Goal: Task Accomplishment & Management: Use online tool/utility

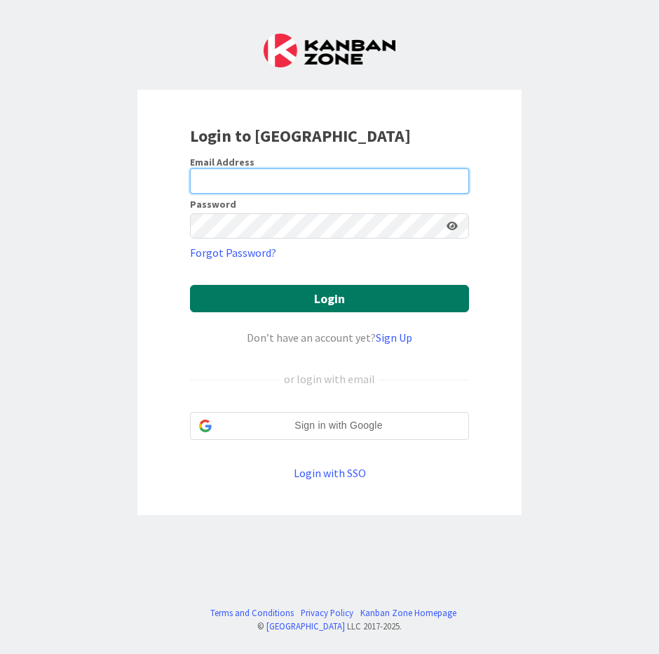
type input "[EMAIL_ADDRESS][DOMAIN_NAME]"
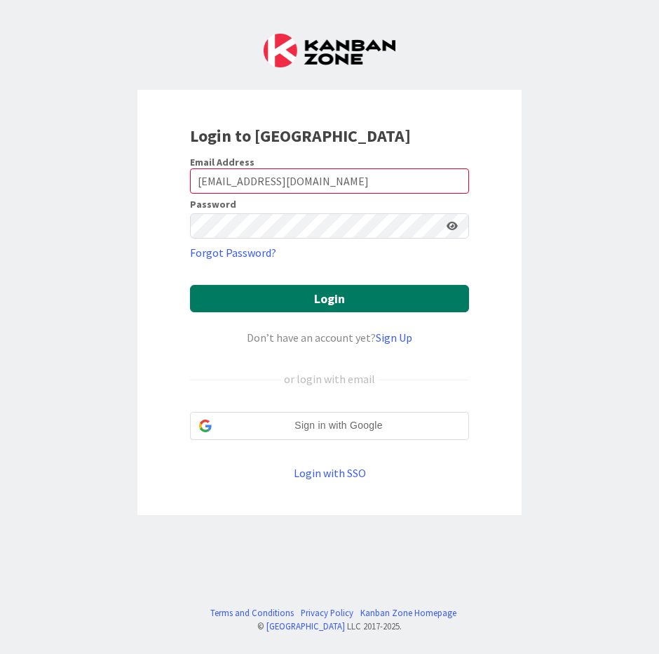
click at [355, 302] on button "Login" at bounding box center [329, 298] width 279 height 27
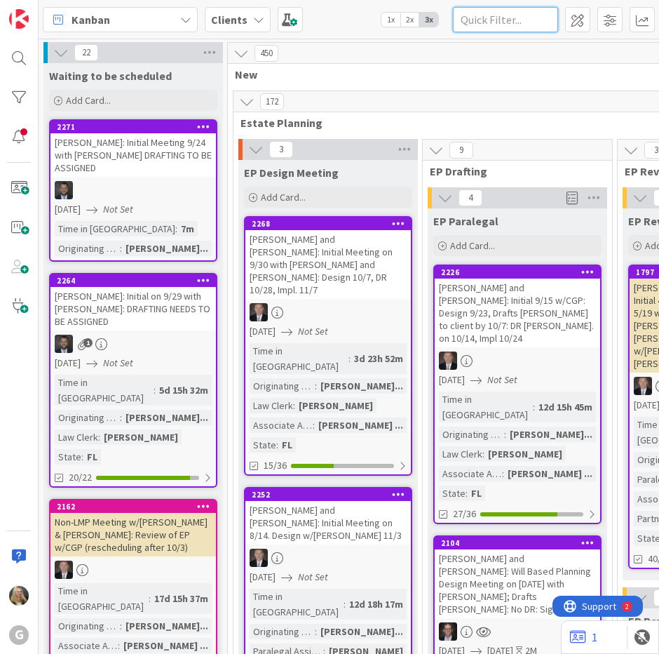
click at [504, 18] on input "text" at bounding box center [505, 19] width 105 height 25
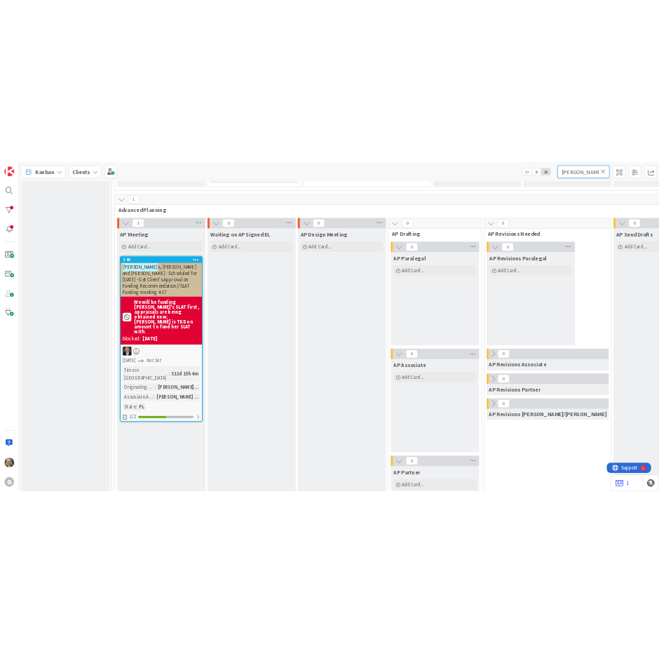
scroll to position [983, 0]
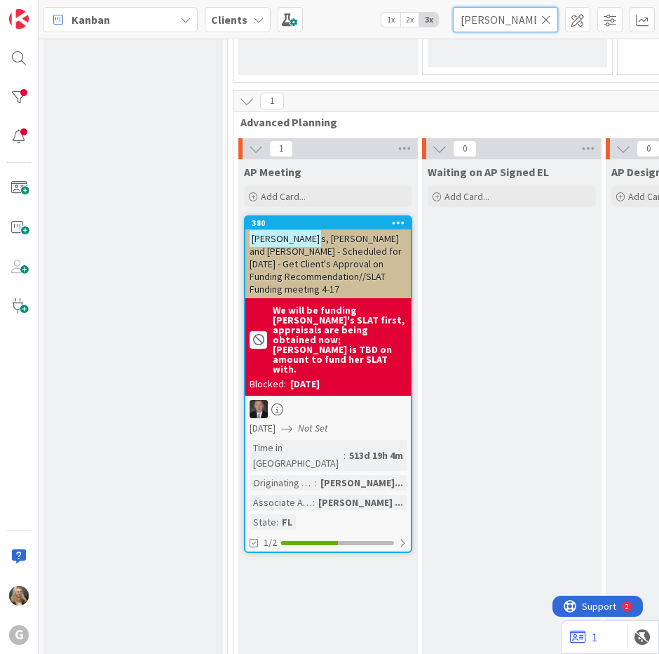
type input "[PERSON_NAME]"
click at [544, 18] on icon at bounding box center [546, 19] width 10 height 13
click at [510, 18] on input "text" at bounding box center [505, 19] width 105 height 25
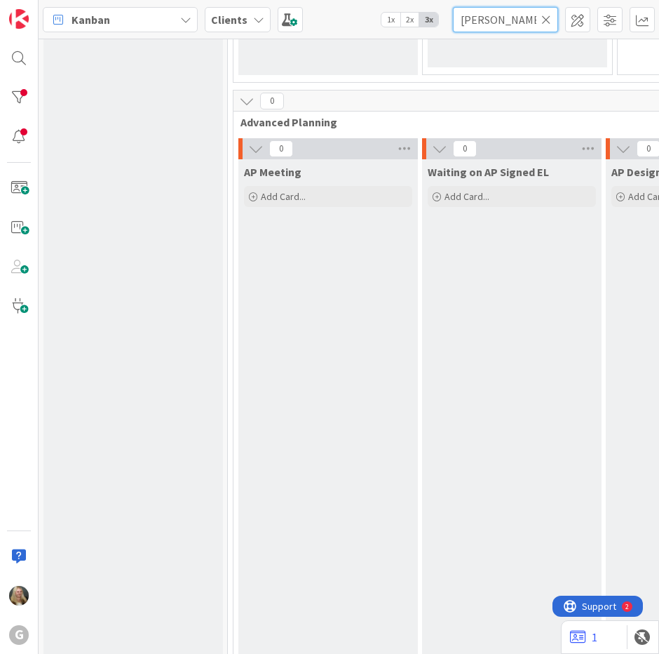
type input "[PERSON_NAME]"
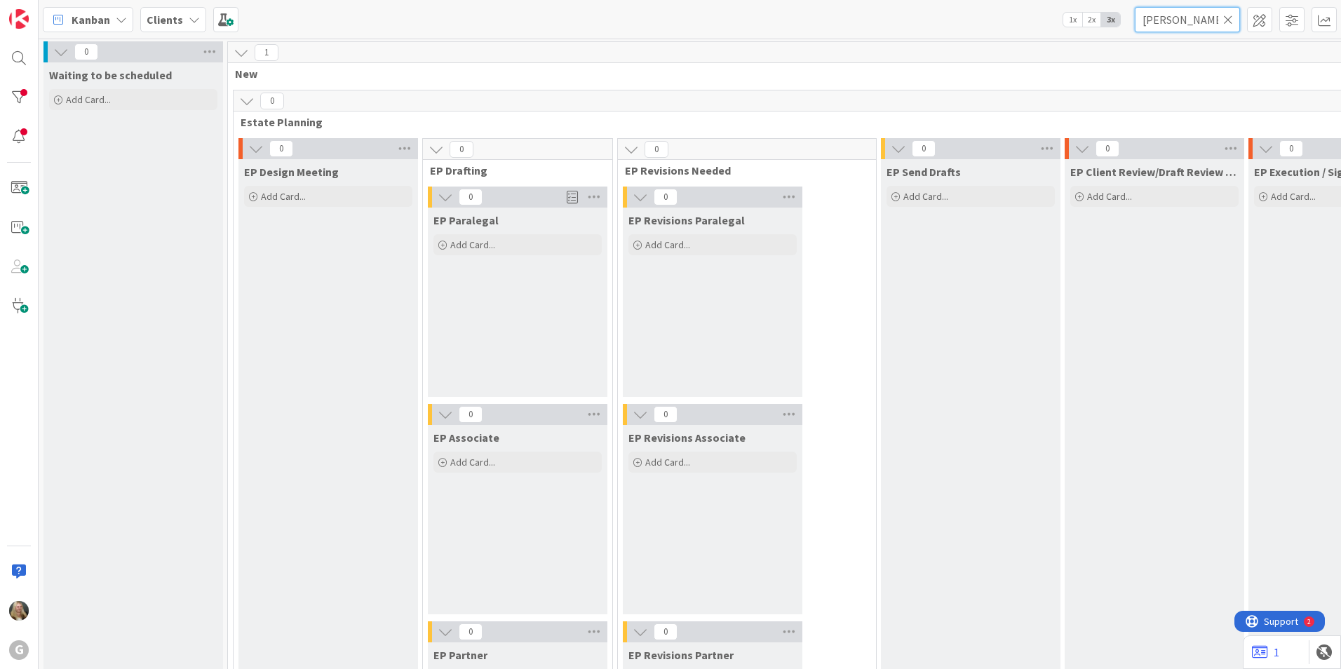
scroll to position [0, 0]
drag, startPoint x: 1227, startPoint y: 20, endPoint x: 1011, endPoint y: 37, distance: 216.7
click at [659, 37] on div "Kanban Clients 1x 2x 3x [PERSON_NAME]" at bounding box center [690, 19] width 1302 height 39
click at [659, 22] on icon at bounding box center [1228, 19] width 10 height 13
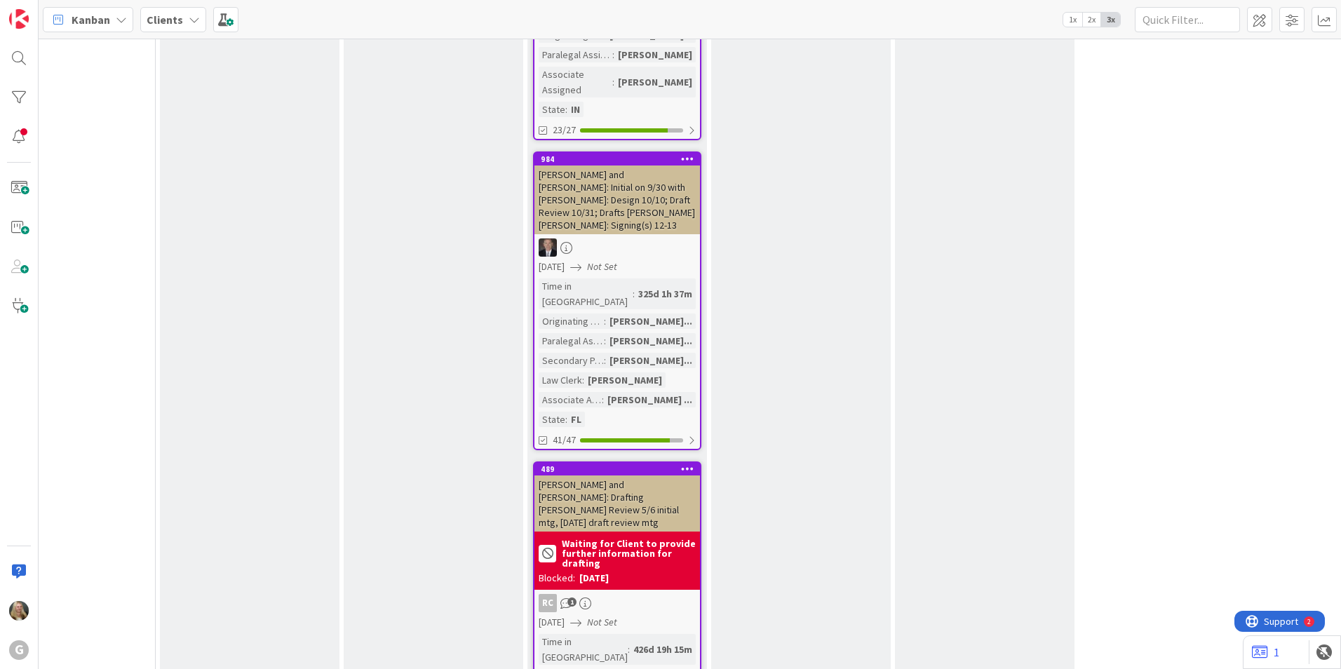
scroll to position [12834, 721]
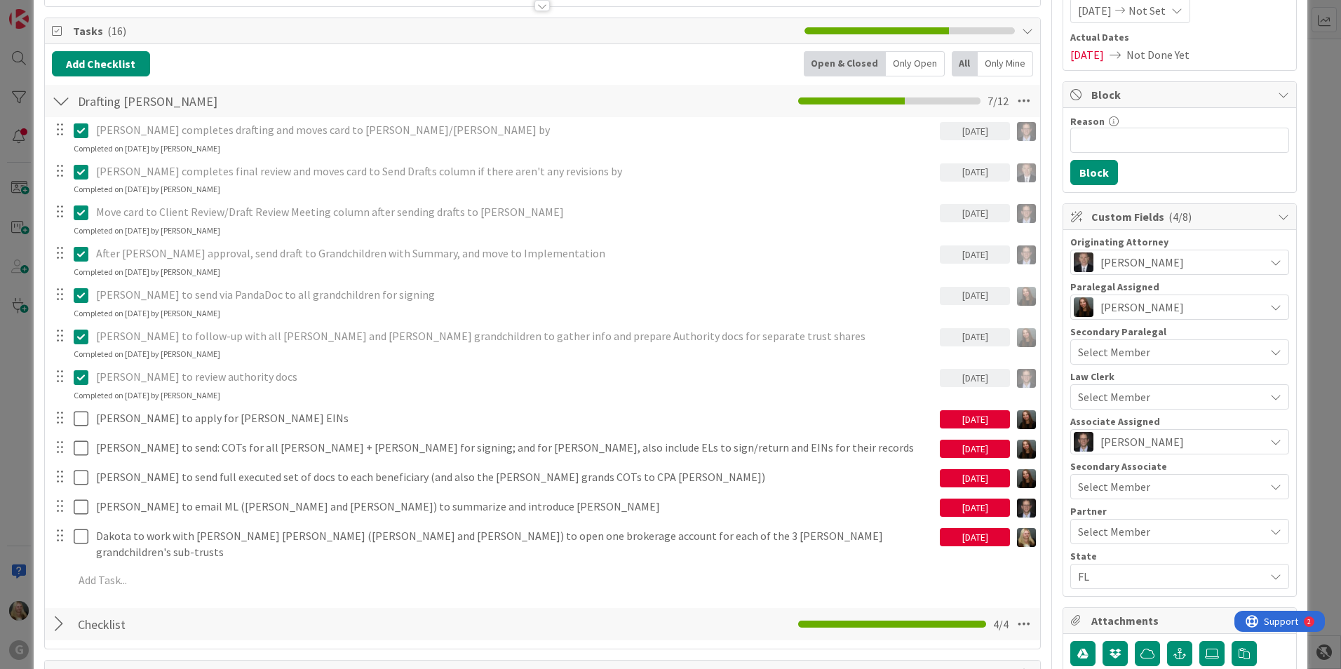
scroll to position [210, 0]
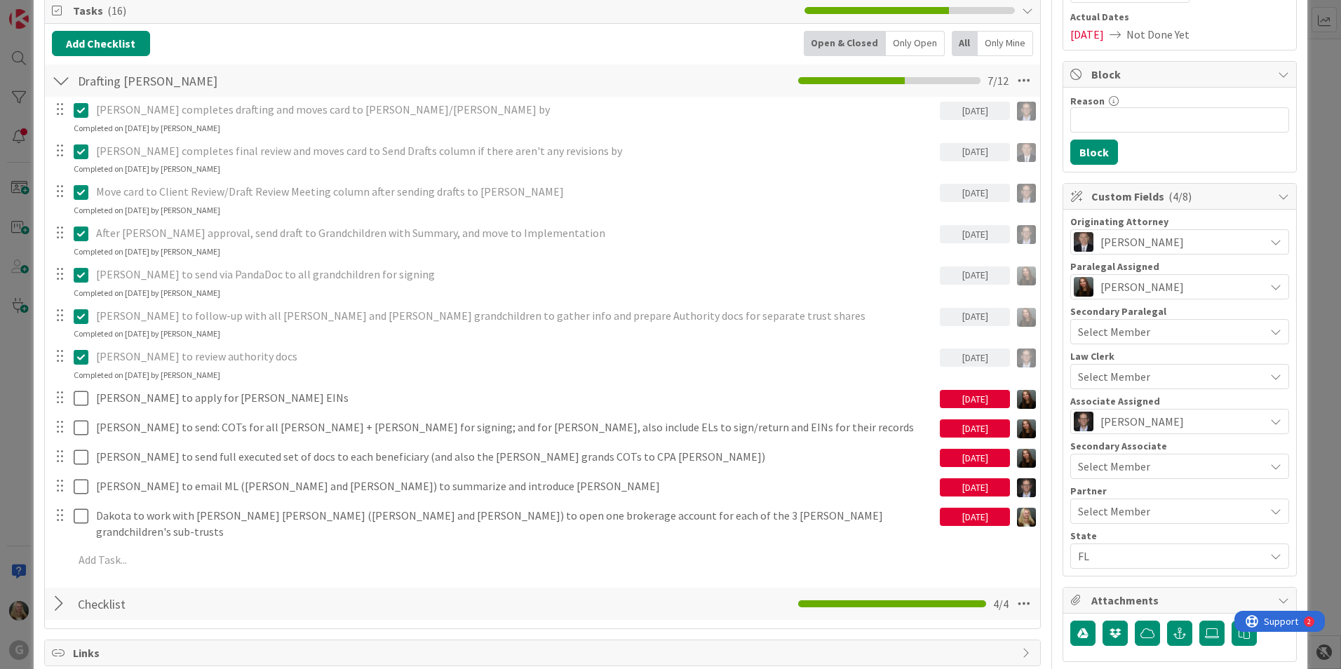
drag, startPoint x: 967, startPoint y: 520, endPoint x: 957, endPoint y: 528, distance: 12.9
click at [659, 526] on div "[DATE]" at bounding box center [975, 515] width 70 height 22
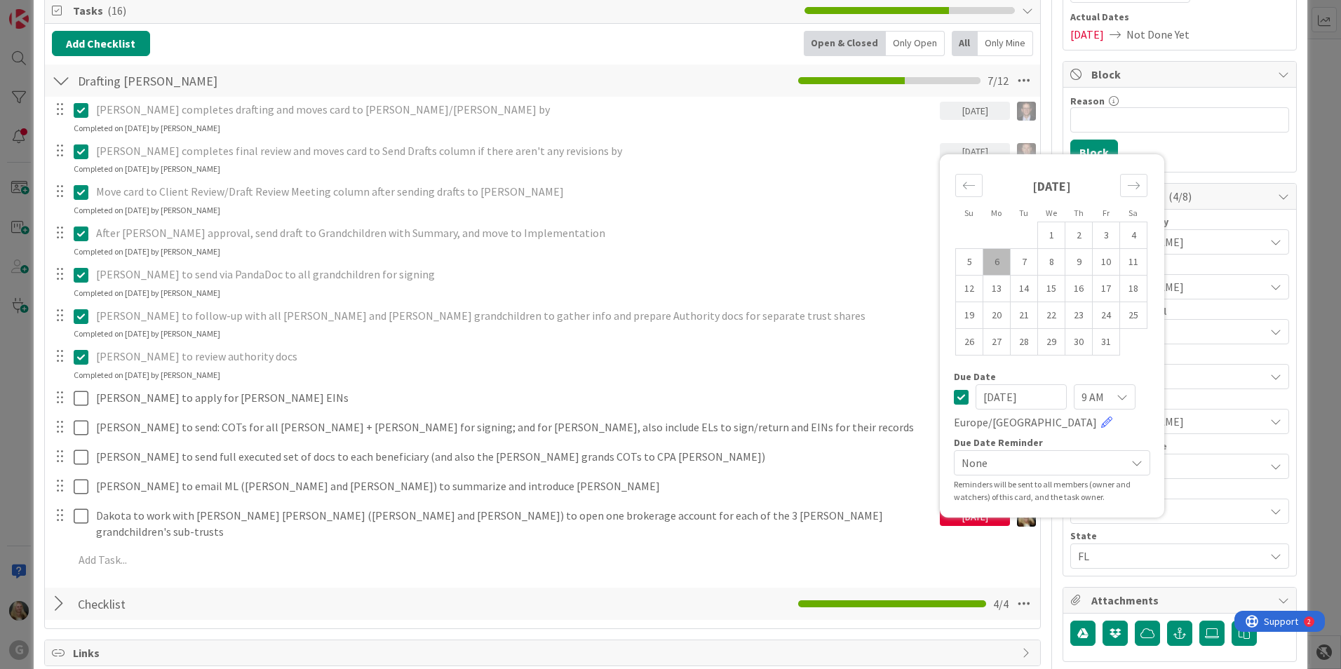
drag, startPoint x: 957, startPoint y: 528, endPoint x: 946, endPoint y: 515, distance: 17.4
click at [659, 515] on div "[DATE]" at bounding box center [975, 517] width 70 height 18
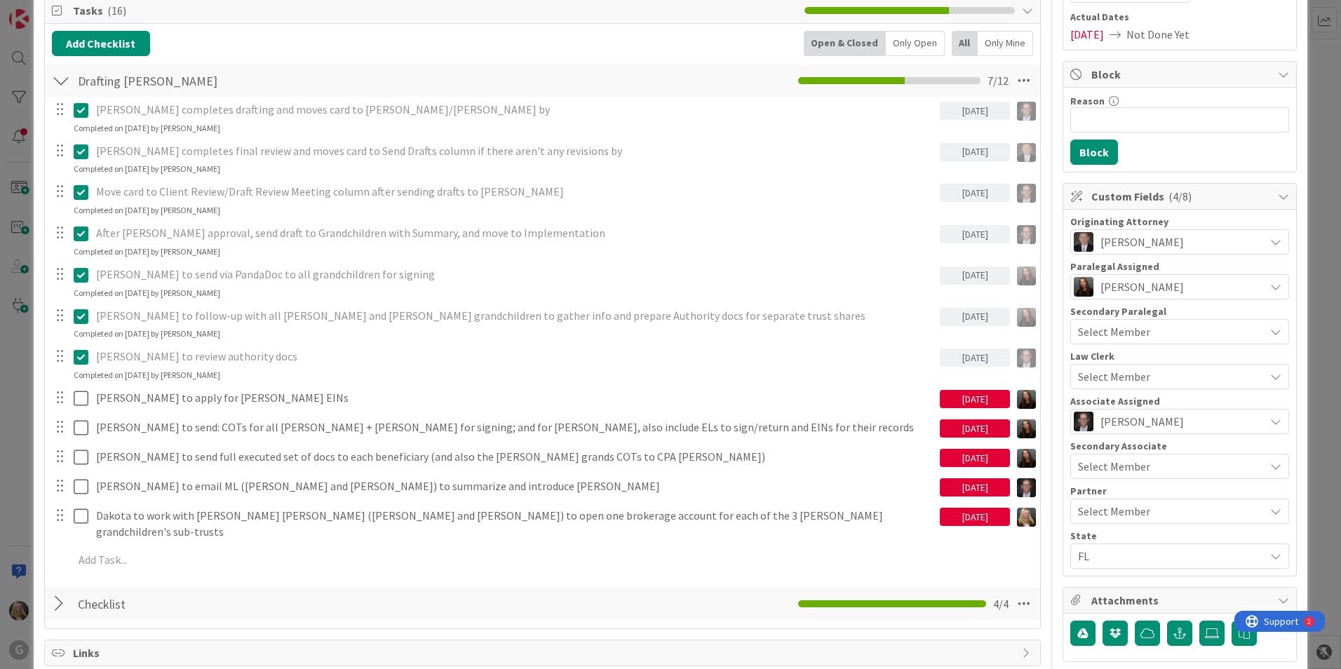
click at [659, 515] on div "[DATE]" at bounding box center [975, 517] width 70 height 18
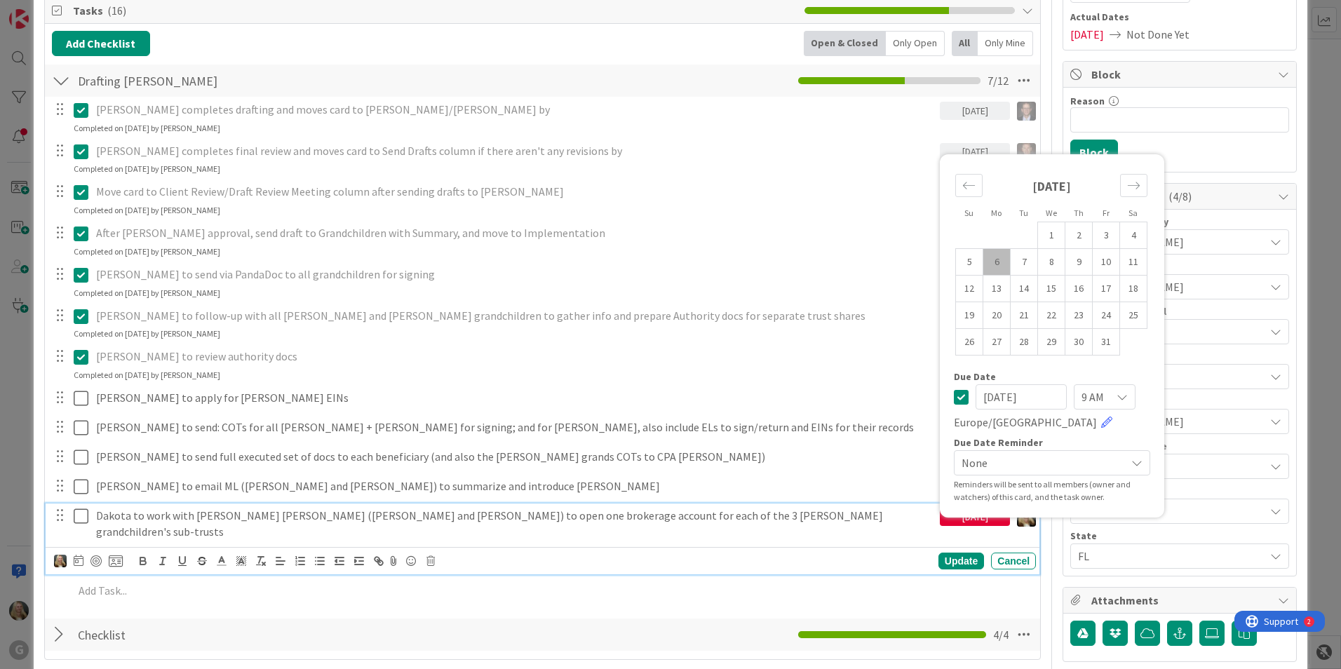
click at [119, 515] on p "Dakota to work with [PERSON_NAME] [PERSON_NAME] ([PERSON_NAME] and [PERSON_NAME…" at bounding box center [515, 524] width 838 height 32
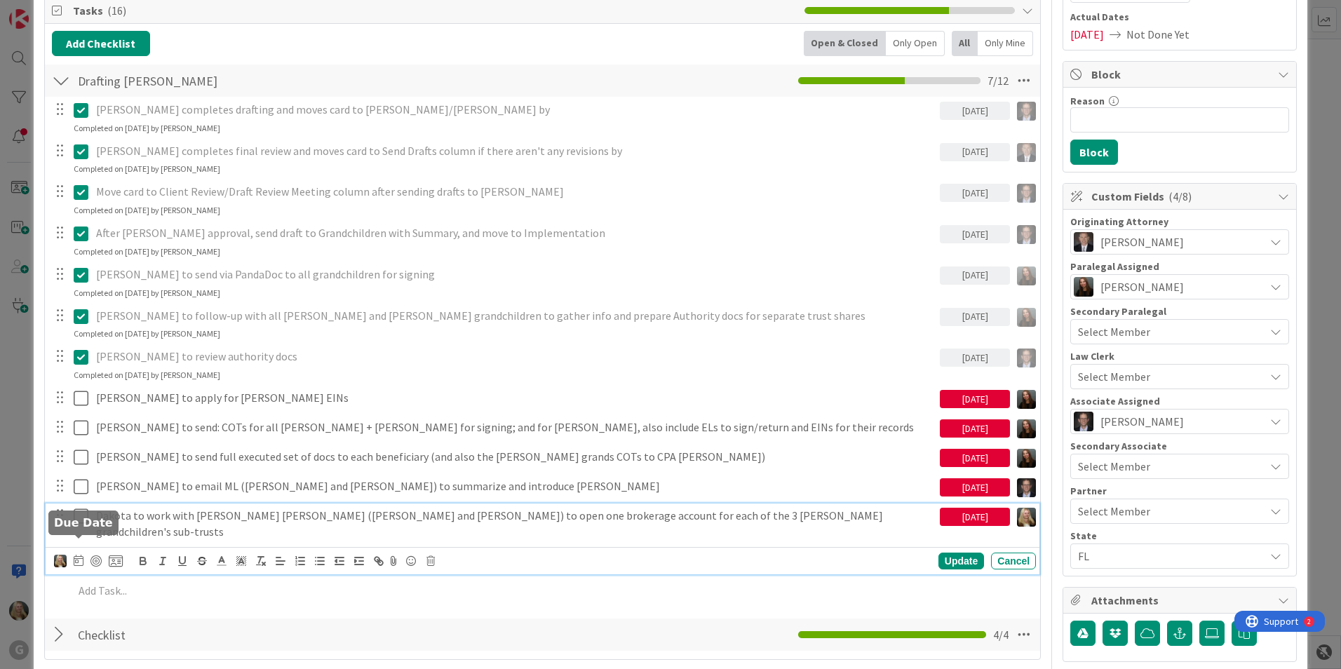
click at [76, 555] on icon at bounding box center [79, 560] width 10 height 11
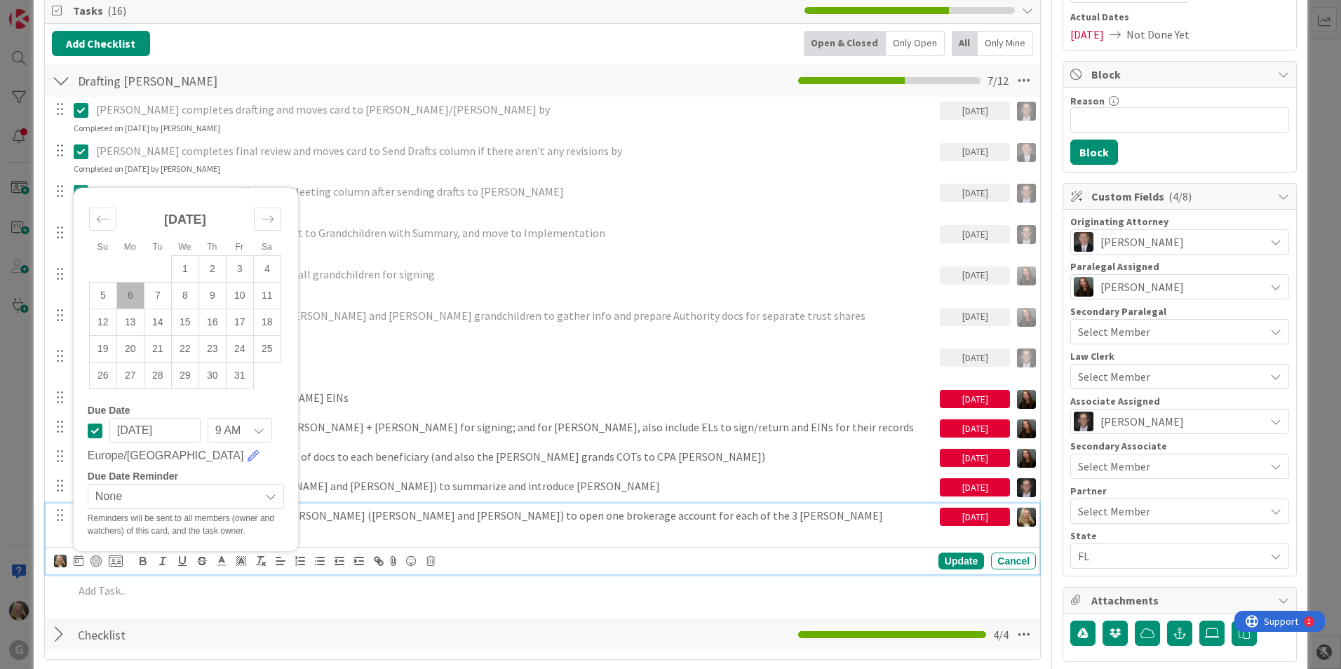
click at [96, 422] on icon at bounding box center [95, 430] width 15 height 17
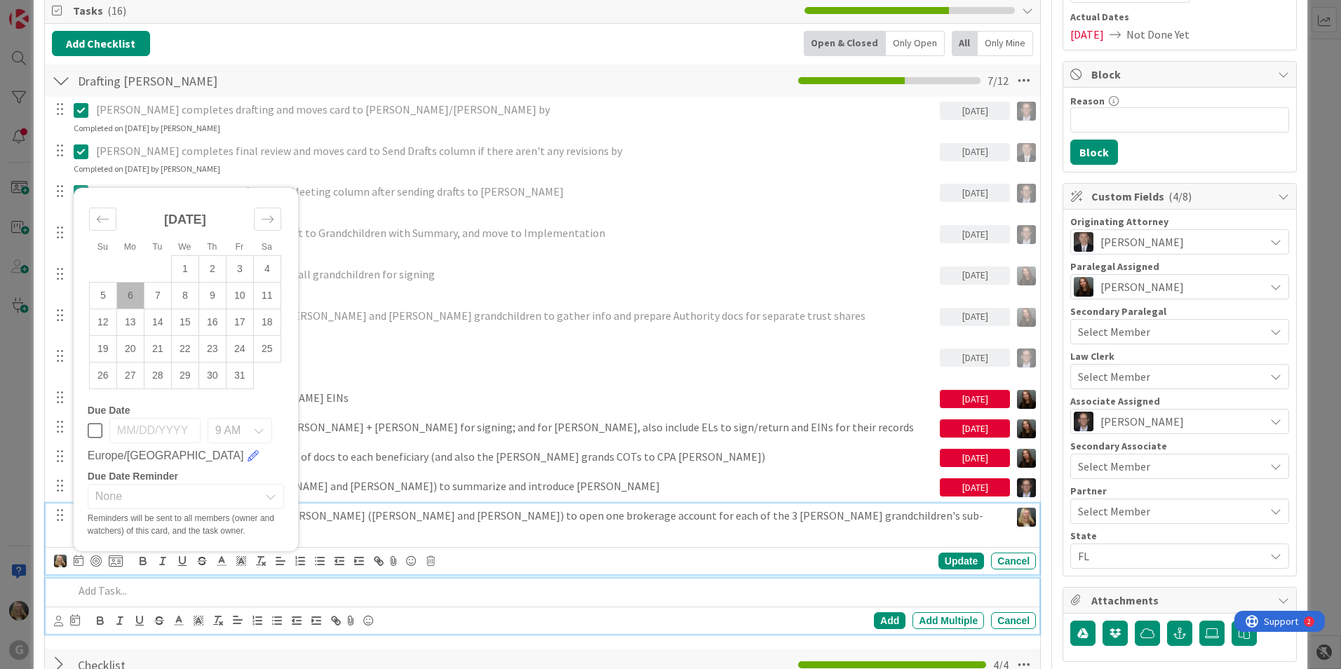
click at [356, 583] on p at bounding box center [552, 591] width 957 height 16
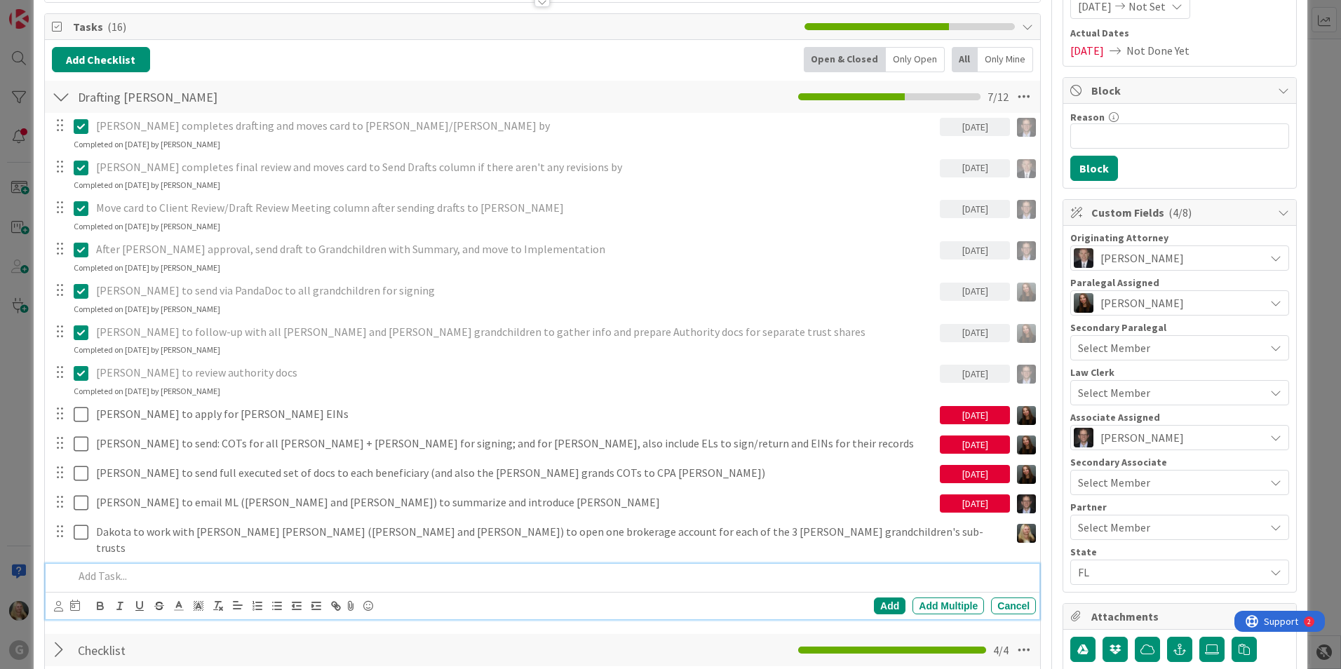
scroll to position [0, 0]
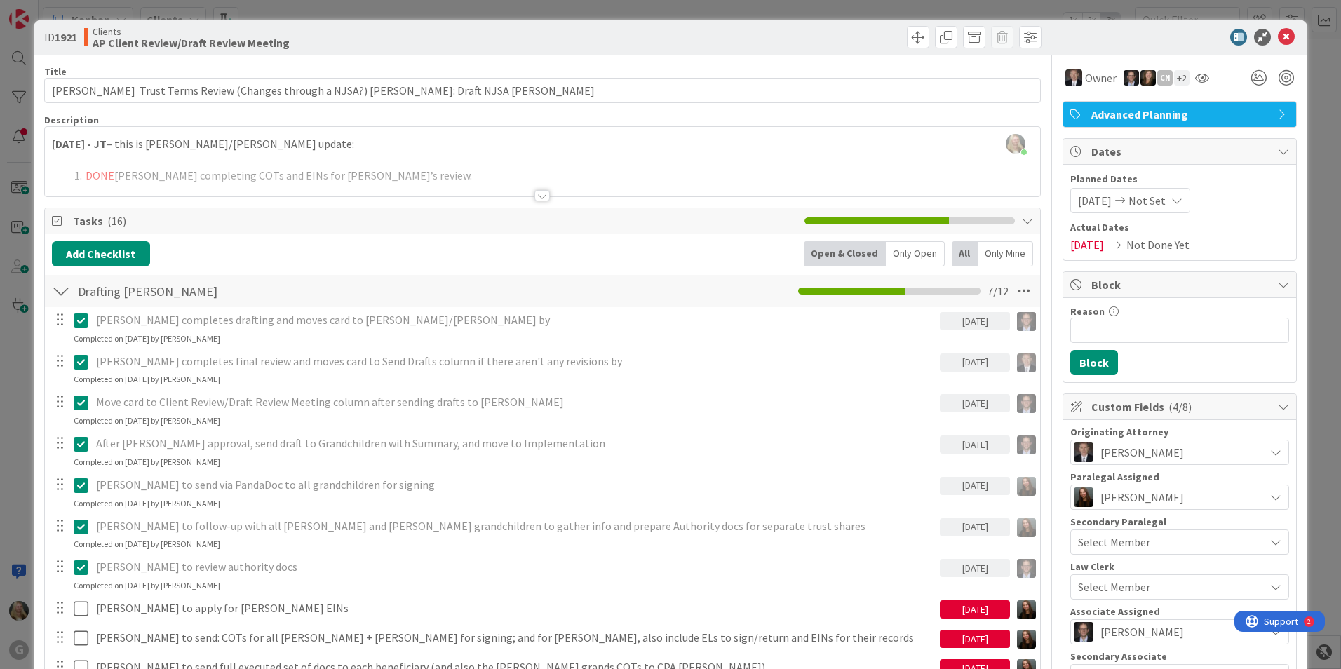
click at [659, 28] on div "ID 1921 Clients AP Client Review/Draft Review Meeting" at bounding box center [671, 37] width 1274 height 35
click at [659, 36] on icon at bounding box center [1286, 37] width 17 height 17
